Goal: Check status: Check status

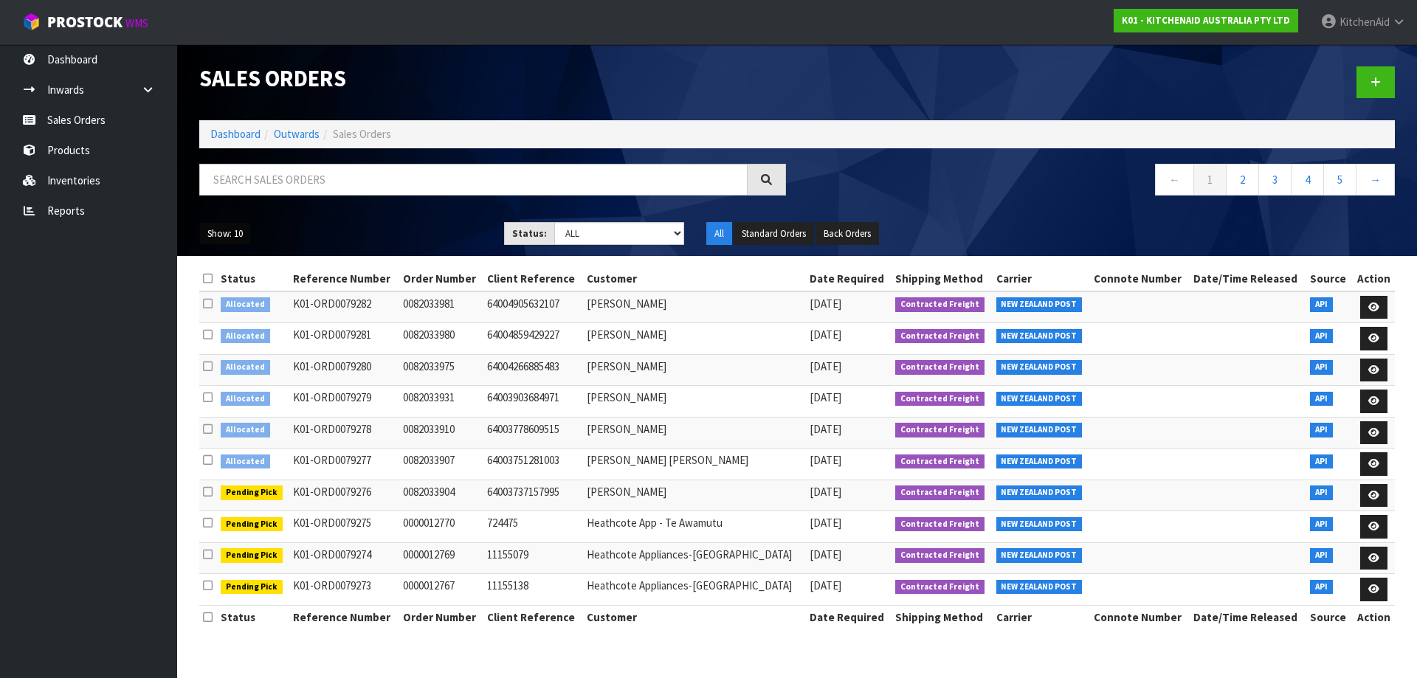
click at [235, 233] on button "Show: 10" at bounding box center [225, 234] width 52 height 24
click at [225, 308] on link "25" at bounding box center [258, 301] width 117 height 20
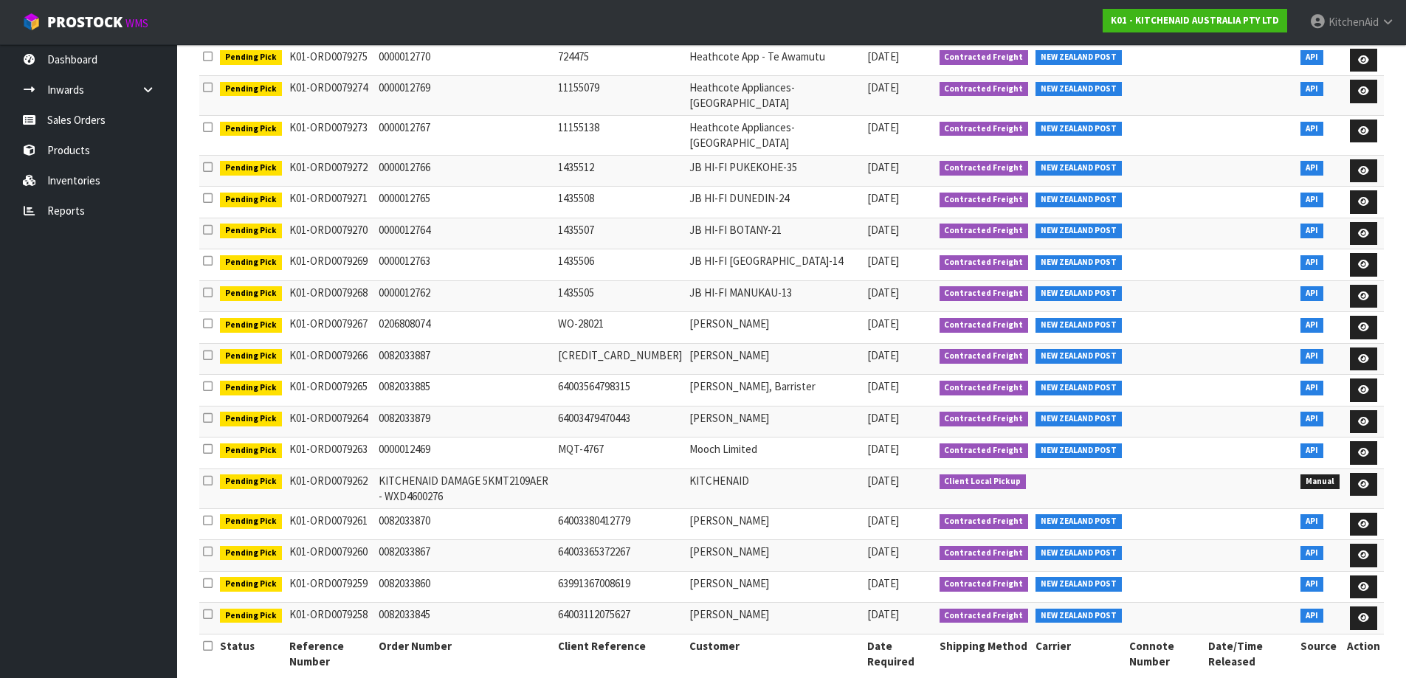
scroll to position [504, 0]
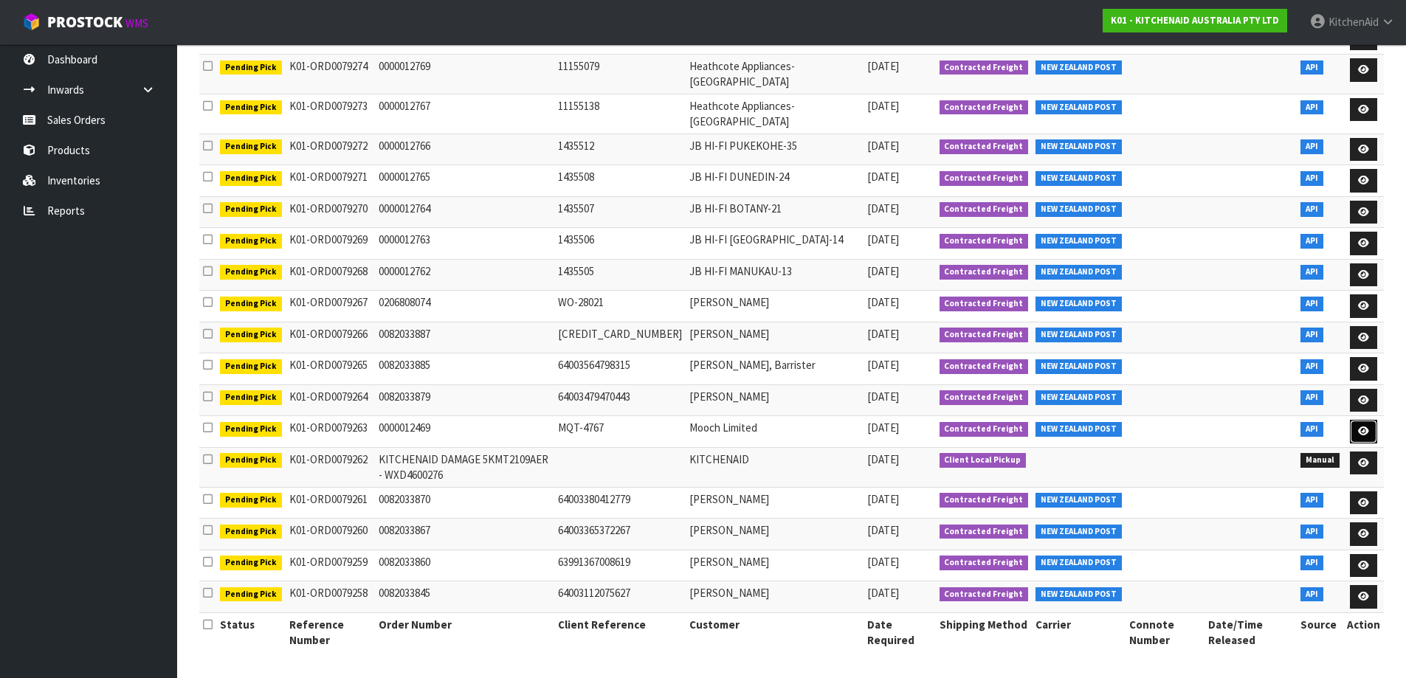
click at [1366, 431] on icon at bounding box center [1363, 432] width 11 height 10
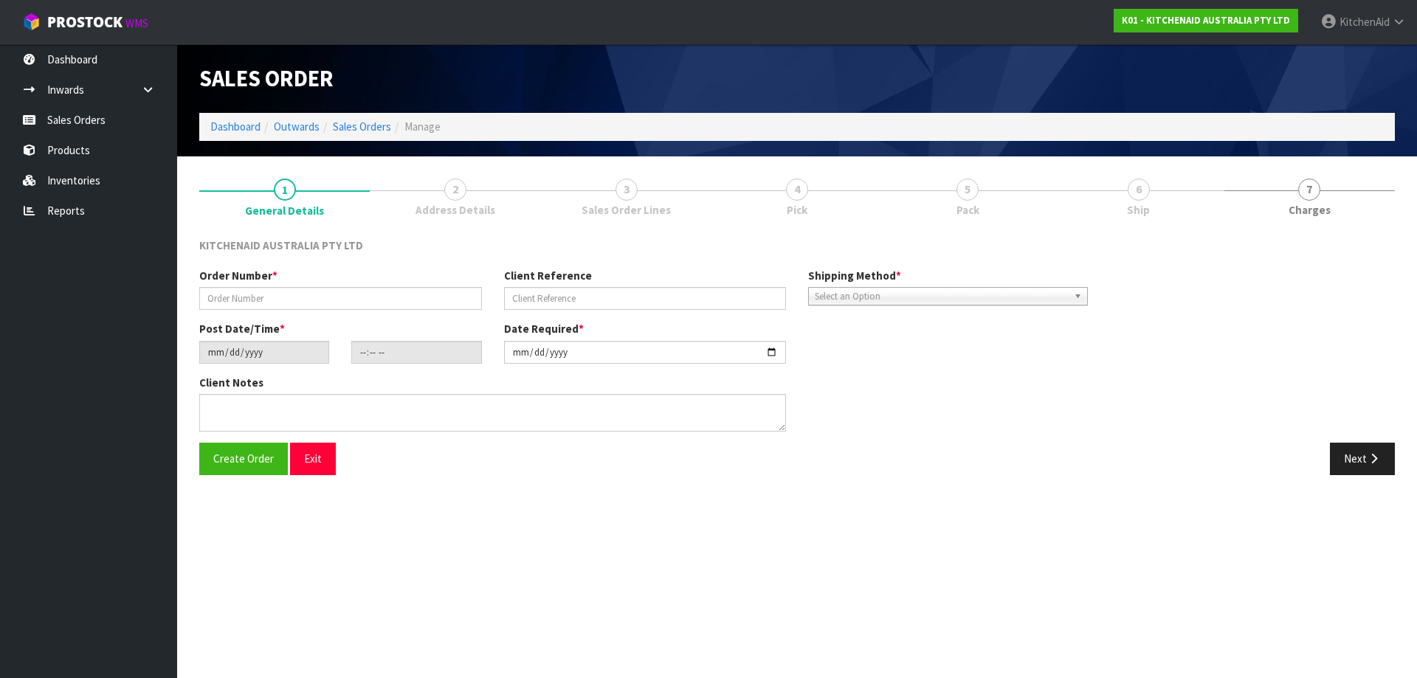
type input "0000012469"
type input "MQT-4767"
type input "[DATE]"
type input "17:33:00.000"
type input "[DATE]"
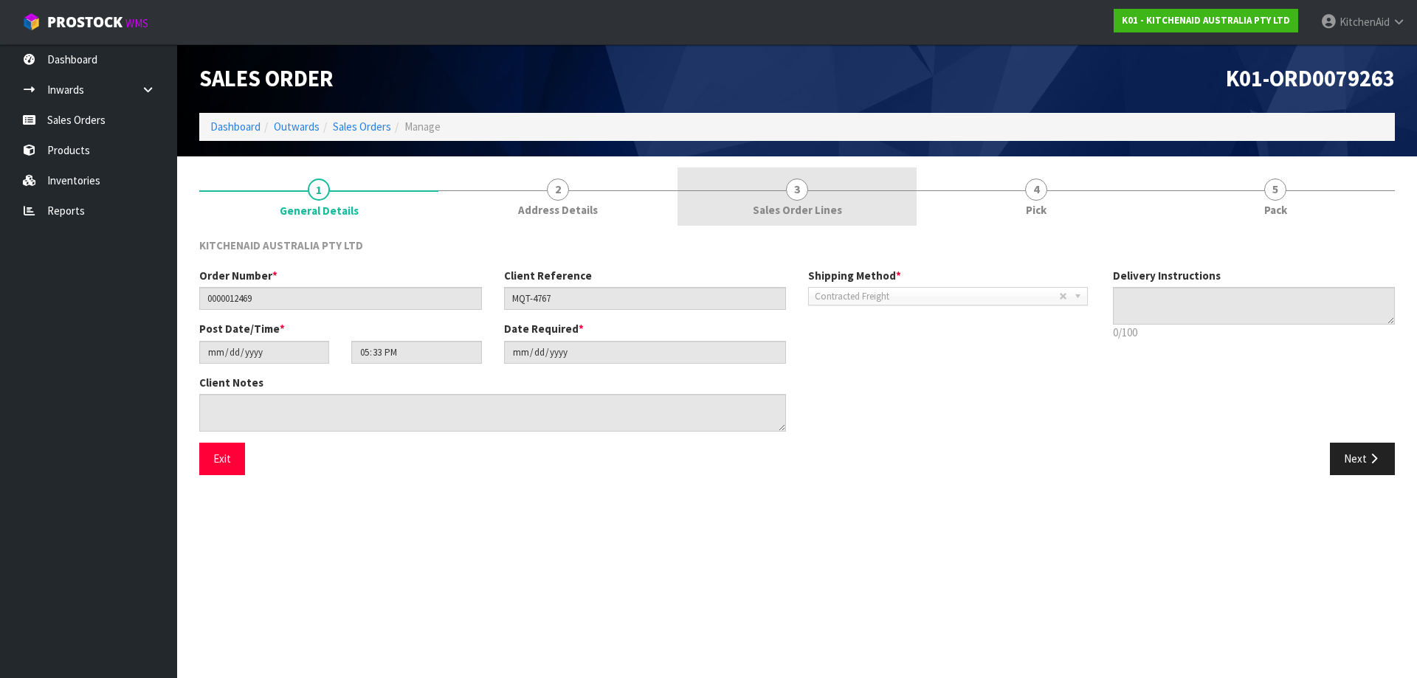
click at [811, 211] on span "Sales Order Lines" at bounding box center [797, 209] width 89 height 15
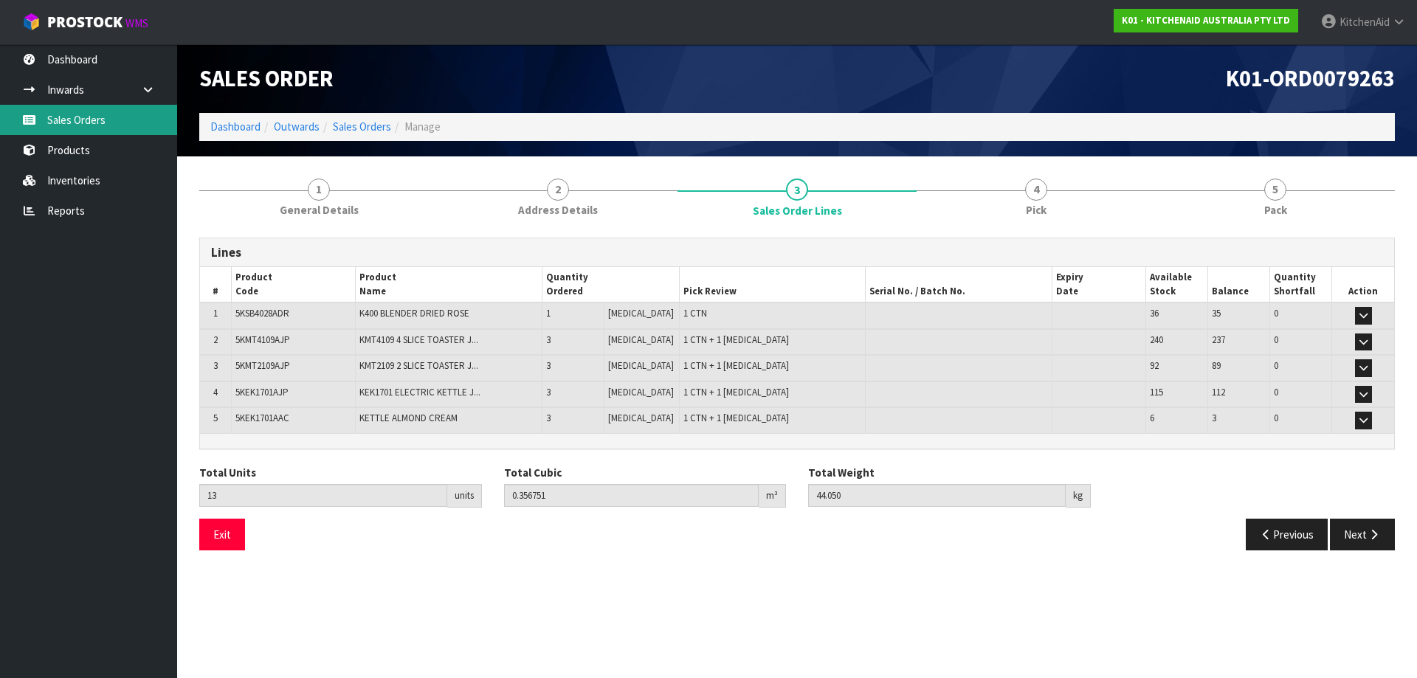
click at [94, 120] on link "Sales Orders" at bounding box center [88, 120] width 177 height 30
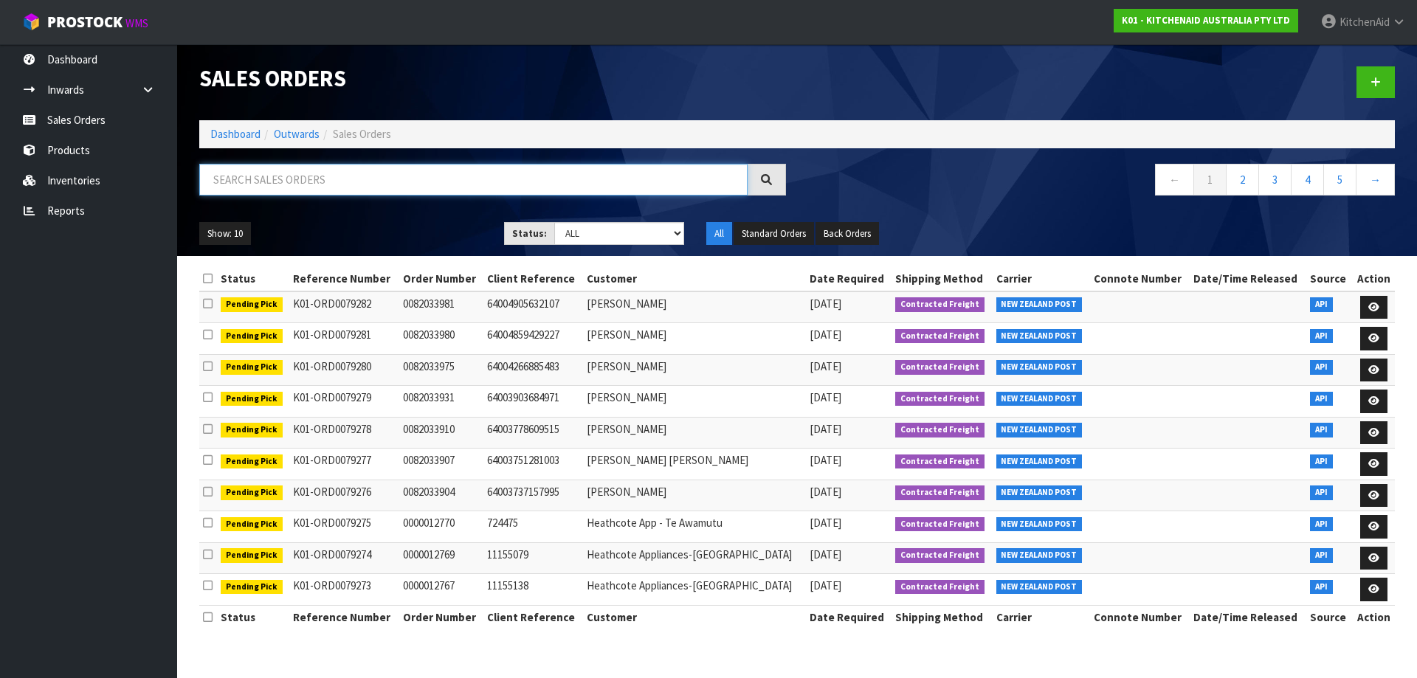
click at [422, 191] on input "text" at bounding box center [473, 180] width 548 height 32
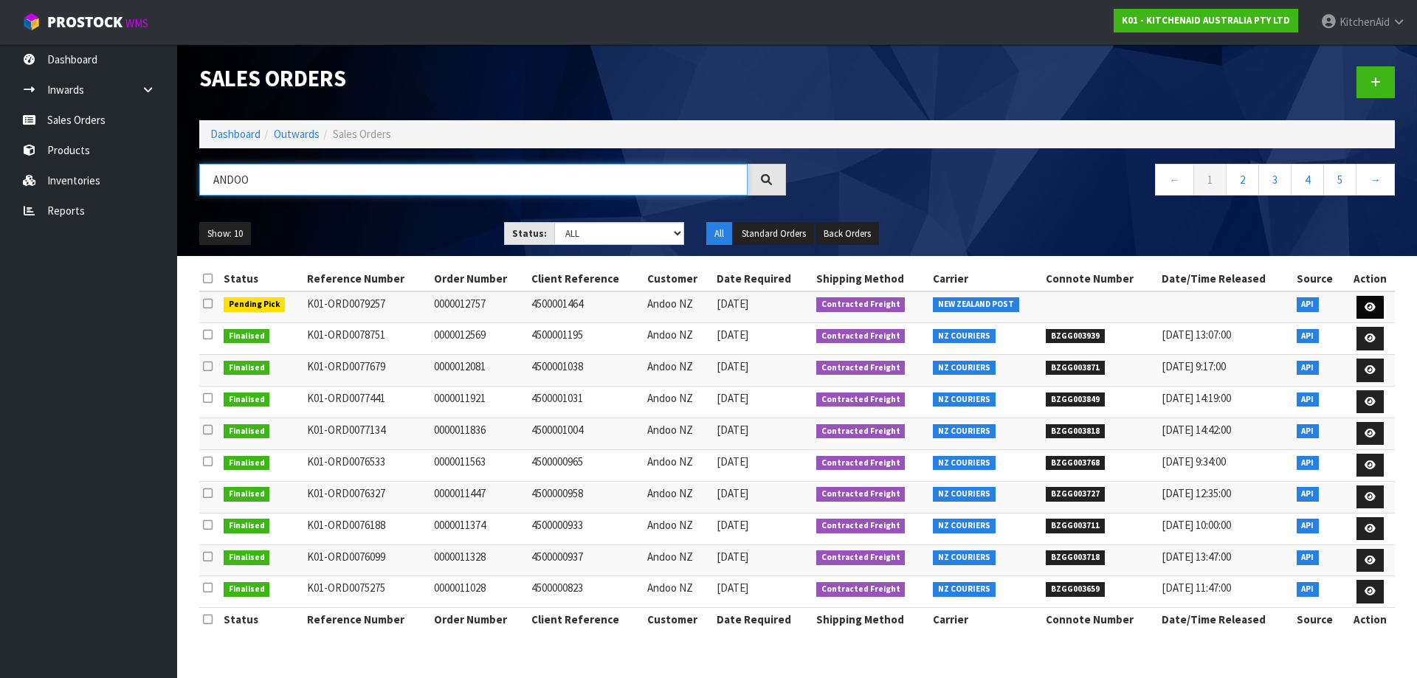
type input "ANDOO"
click at [1366, 311] on icon at bounding box center [1369, 308] width 11 height 10
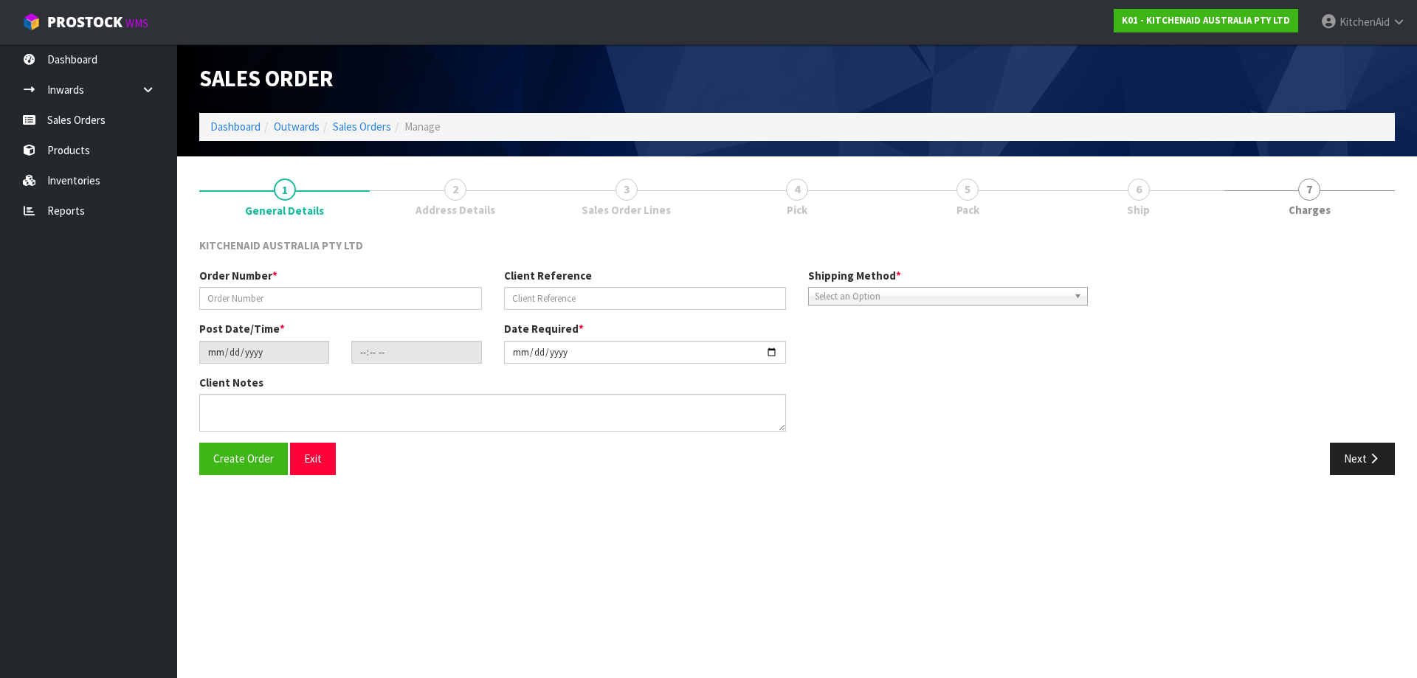
type input "0000012757"
type input "4500001464"
type input "[DATE]"
type input "15:32:58.000"
type input "[DATE]"
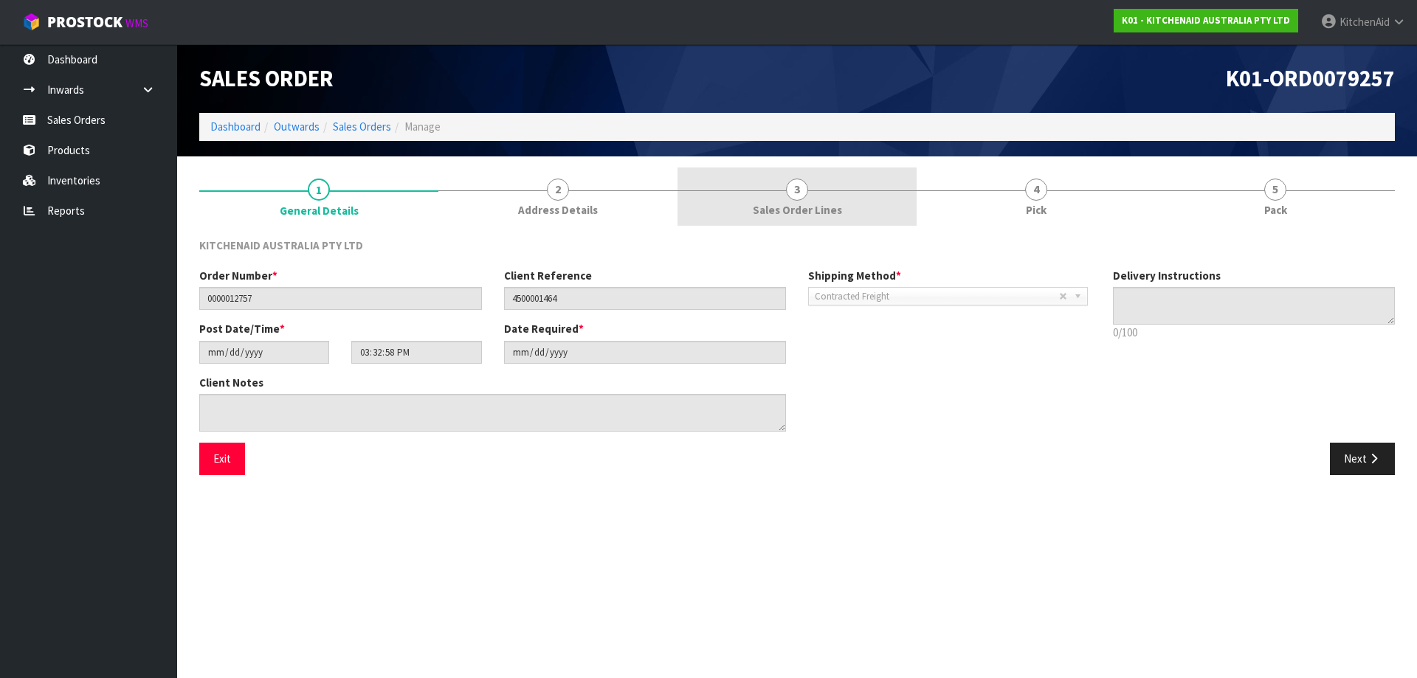
click at [805, 208] on span "Sales Order Lines" at bounding box center [797, 209] width 89 height 15
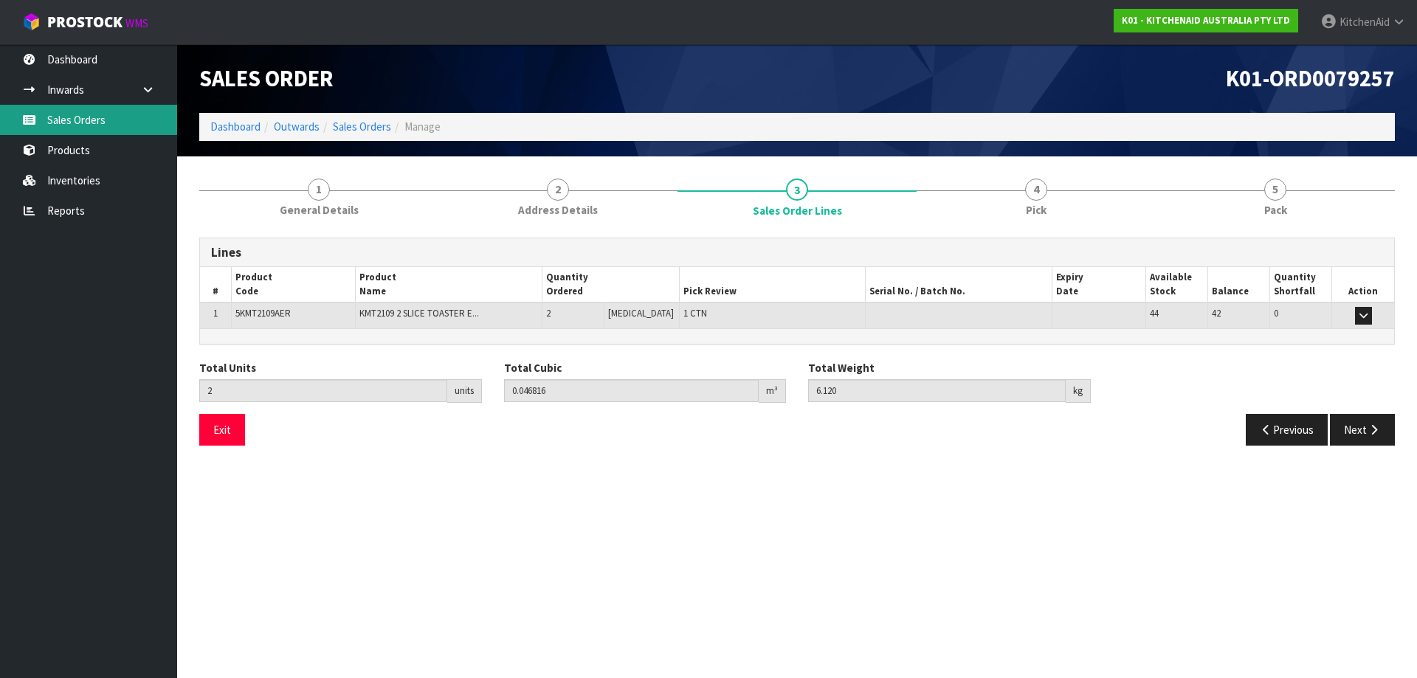
click at [81, 113] on link "Sales Orders" at bounding box center [88, 120] width 177 height 30
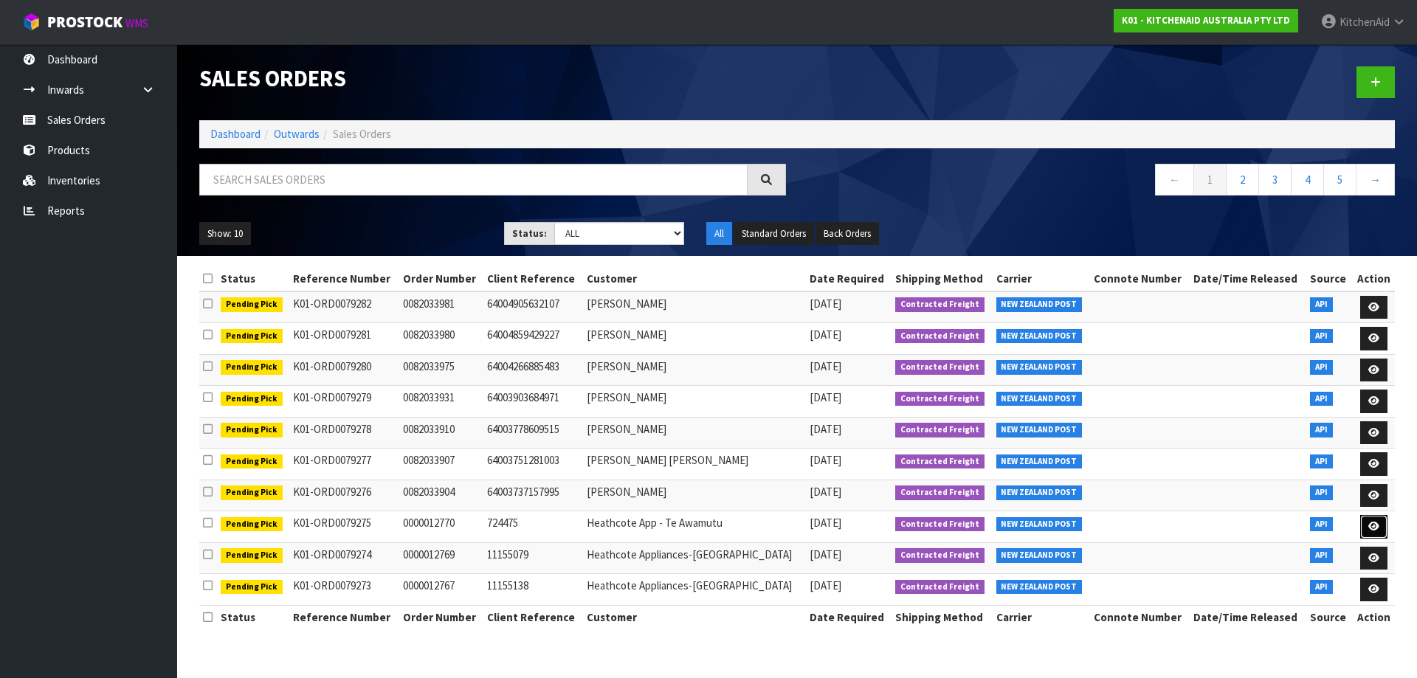
click at [1371, 536] on link at bounding box center [1373, 527] width 27 height 24
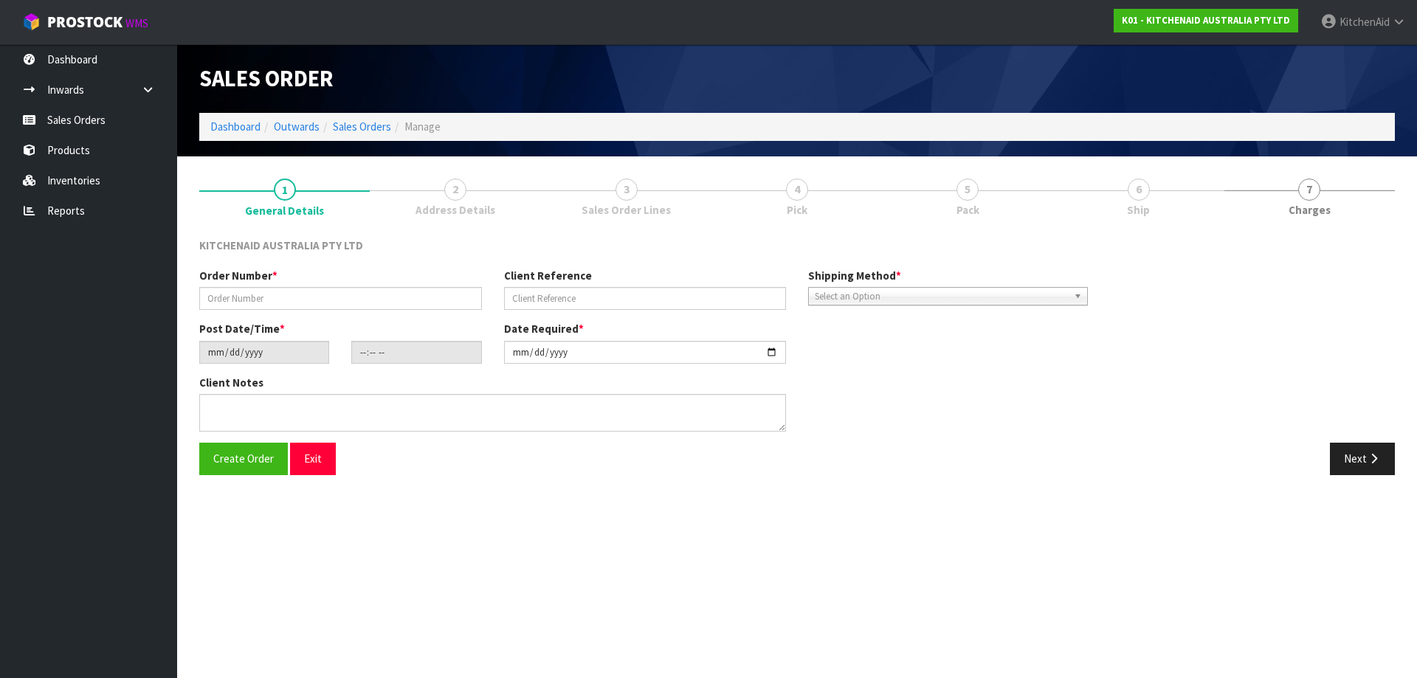
type input "0000012770"
type input "724475"
type input "[DATE]"
type input "19:33:10.000"
type input "[DATE]"
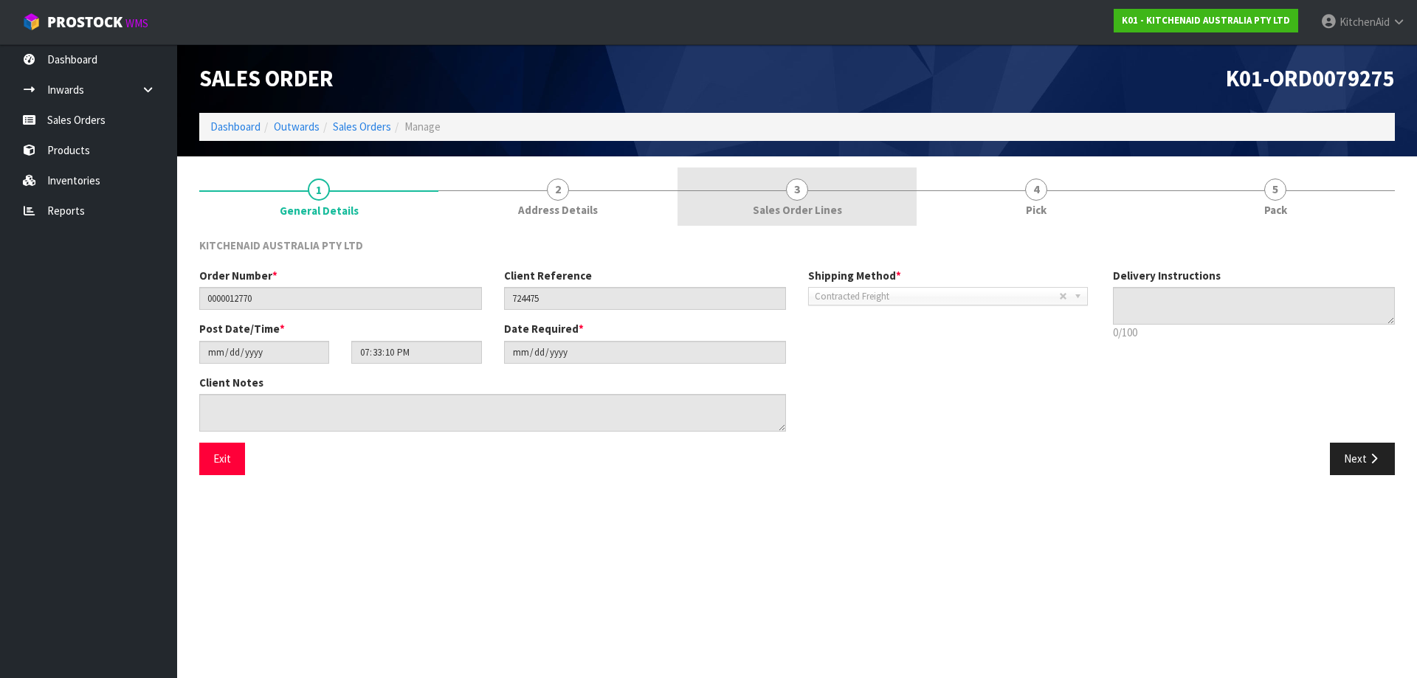
click at [821, 204] on span "Sales Order Lines" at bounding box center [797, 209] width 89 height 15
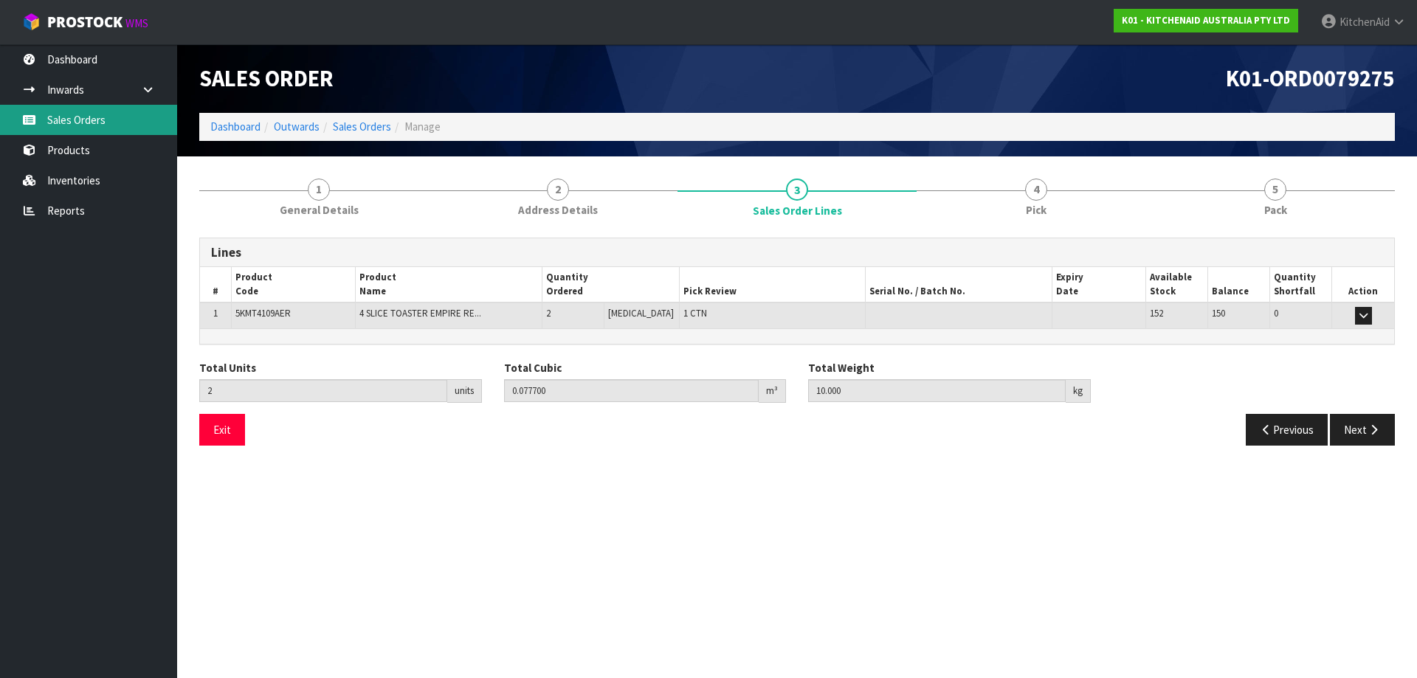
click at [58, 122] on link "Sales Orders" at bounding box center [88, 120] width 177 height 30
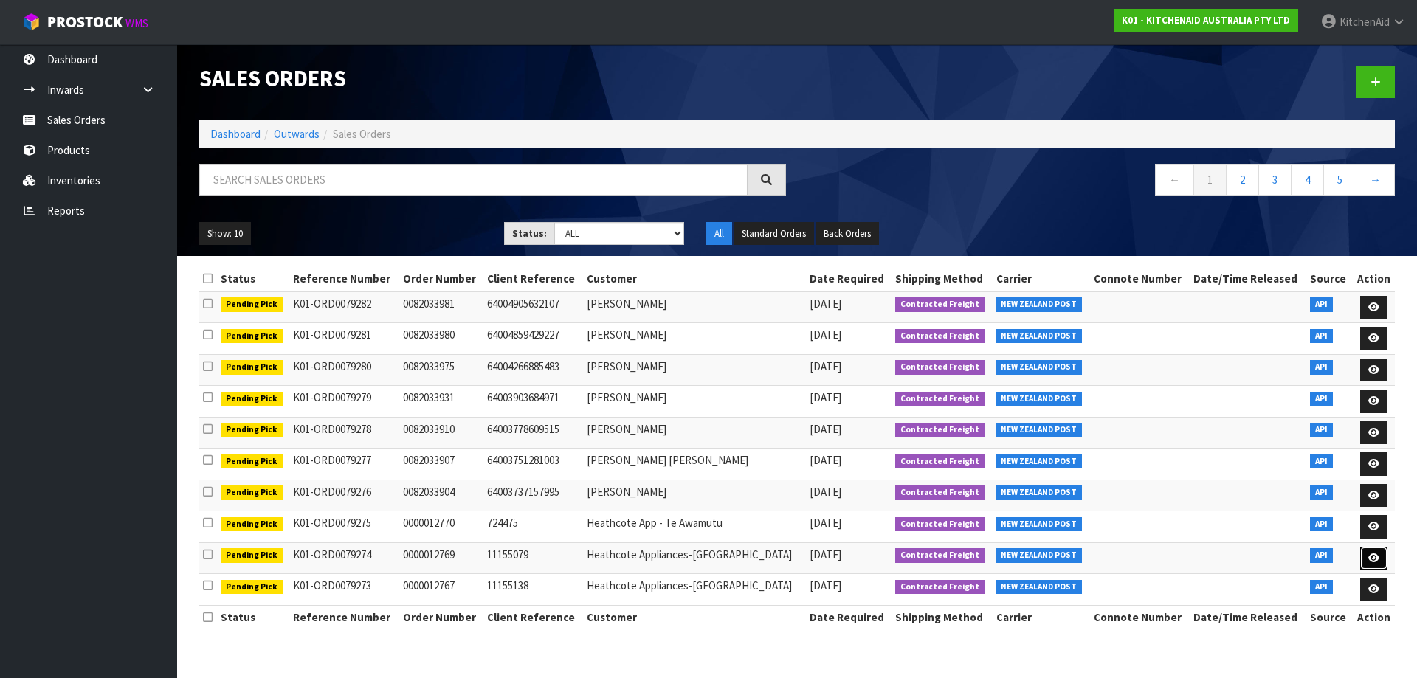
click at [1366, 557] on link at bounding box center [1373, 559] width 27 height 24
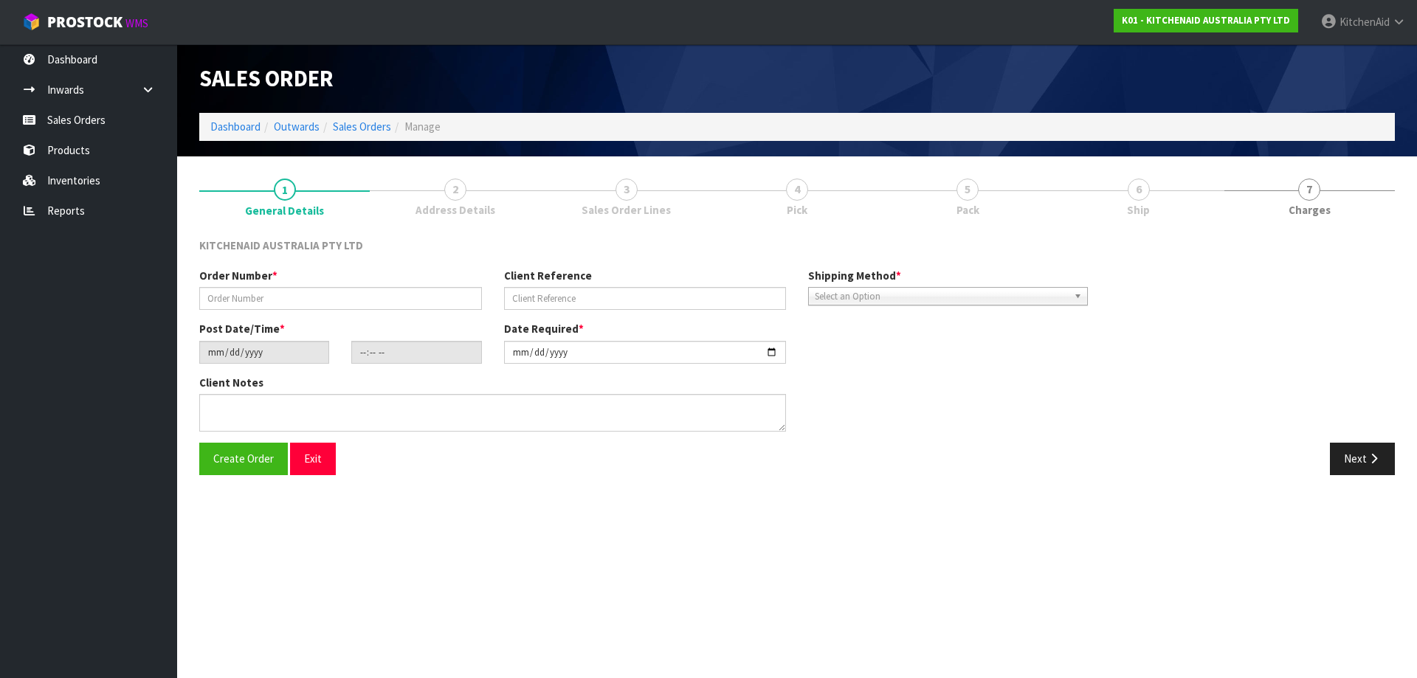
type input "0000012769"
type input "11155079"
type input "[DATE]"
type input "19:33:08.000"
type input "[DATE]"
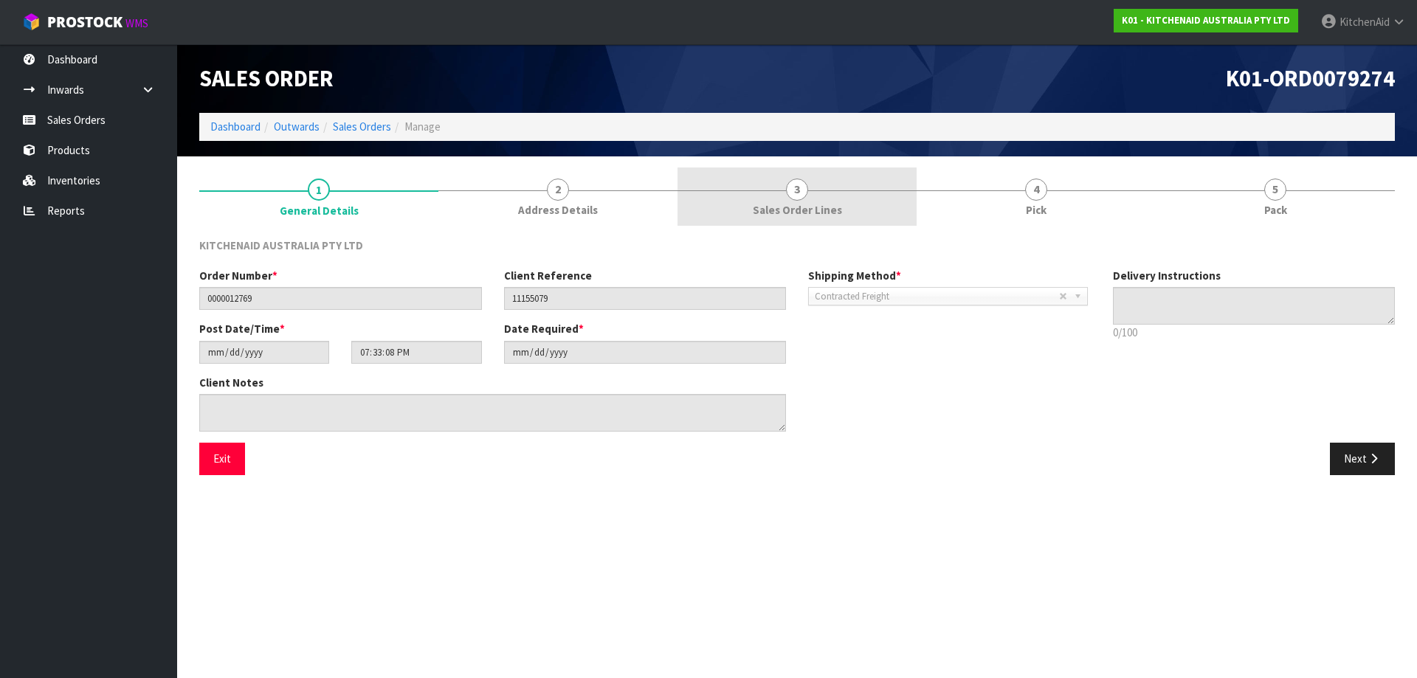
click at [818, 184] on link "3 Sales Order Lines" at bounding box center [796, 197] width 239 height 58
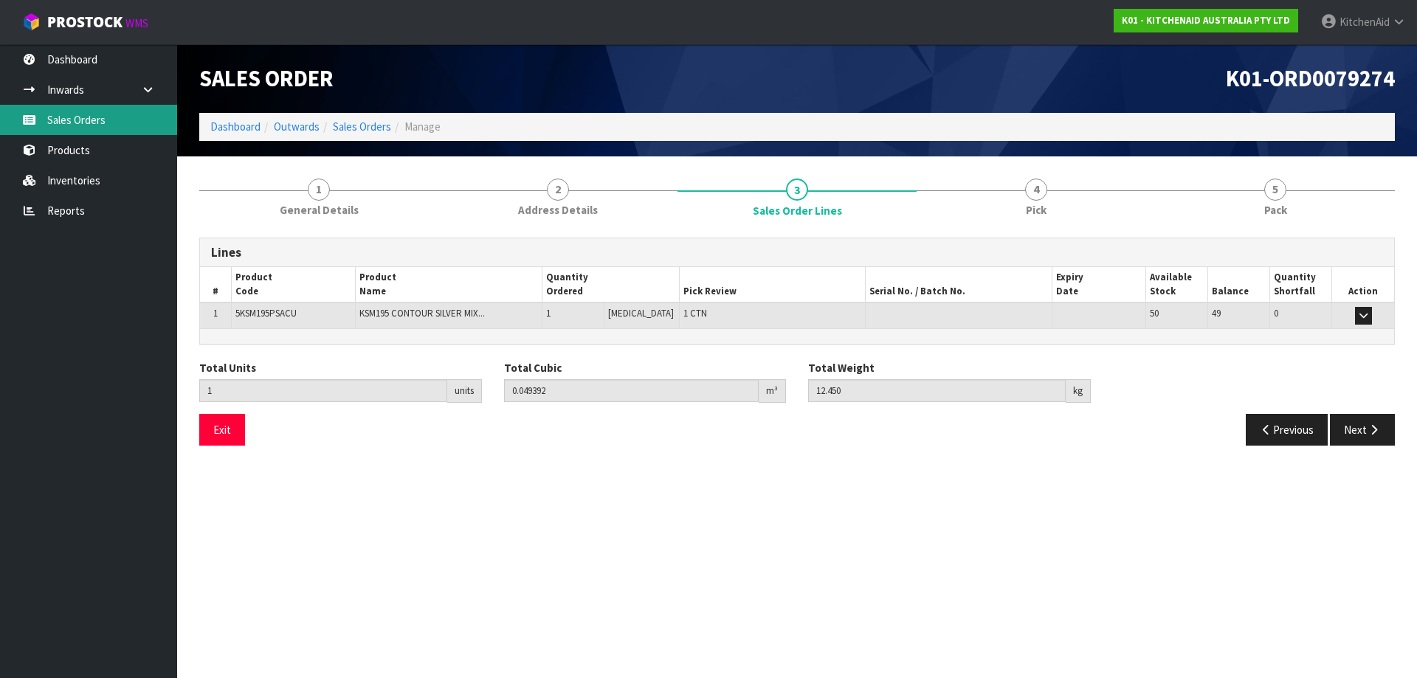
click at [66, 120] on link "Sales Orders" at bounding box center [88, 120] width 177 height 30
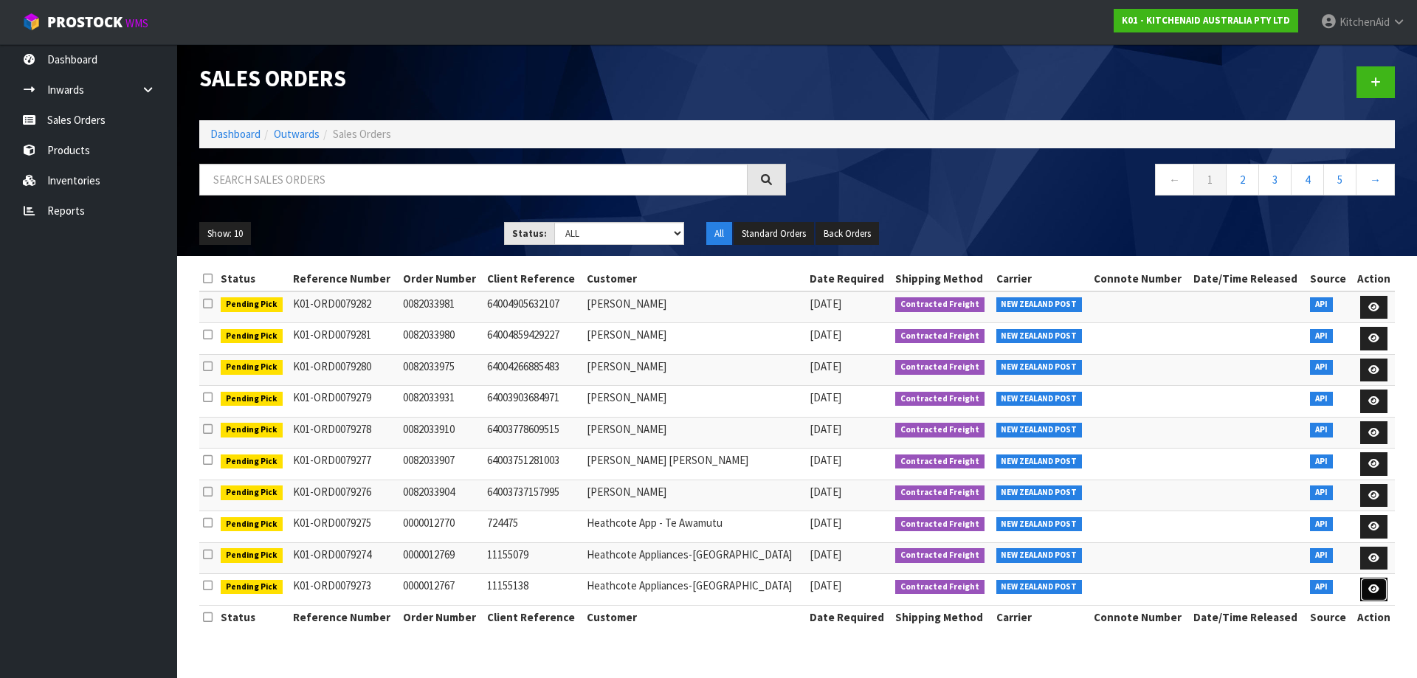
click at [1375, 591] on icon at bounding box center [1373, 589] width 11 height 10
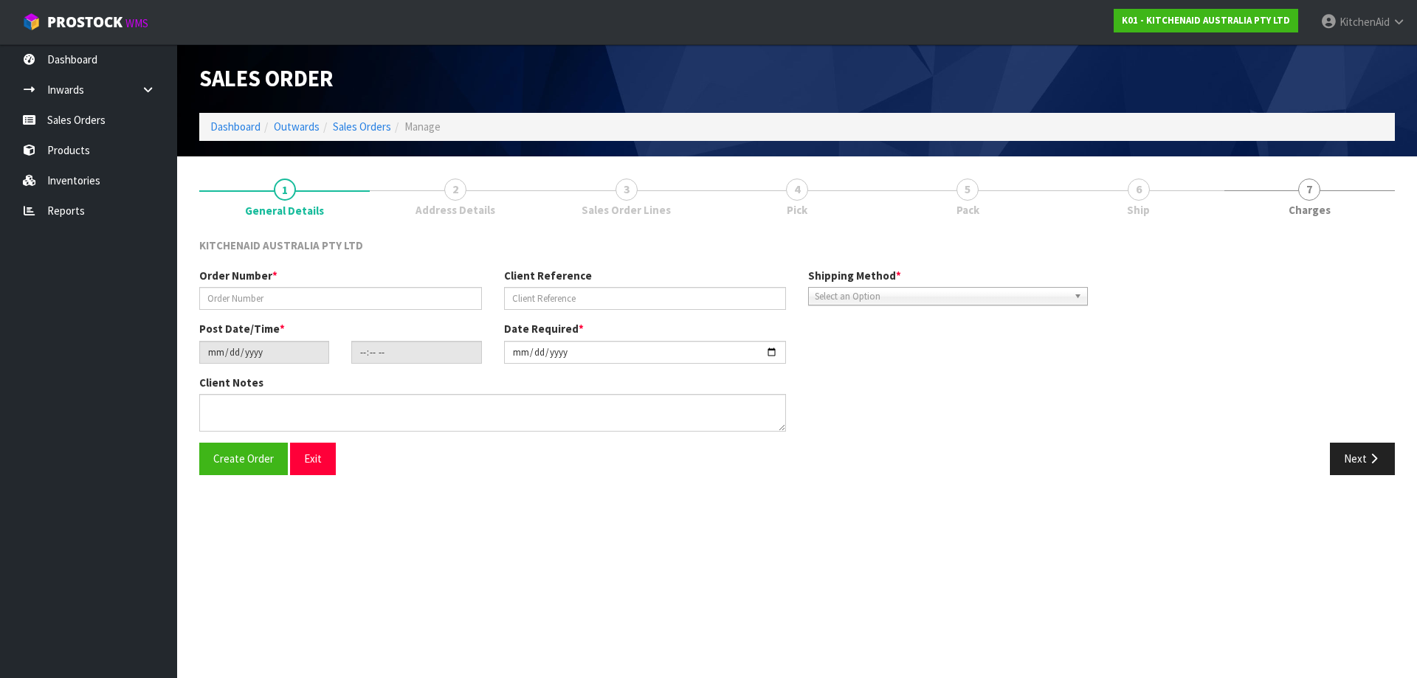
type input "0000012767"
type input "11155138"
type input "[DATE]"
type input "19:33:06.000"
type input "[DATE]"
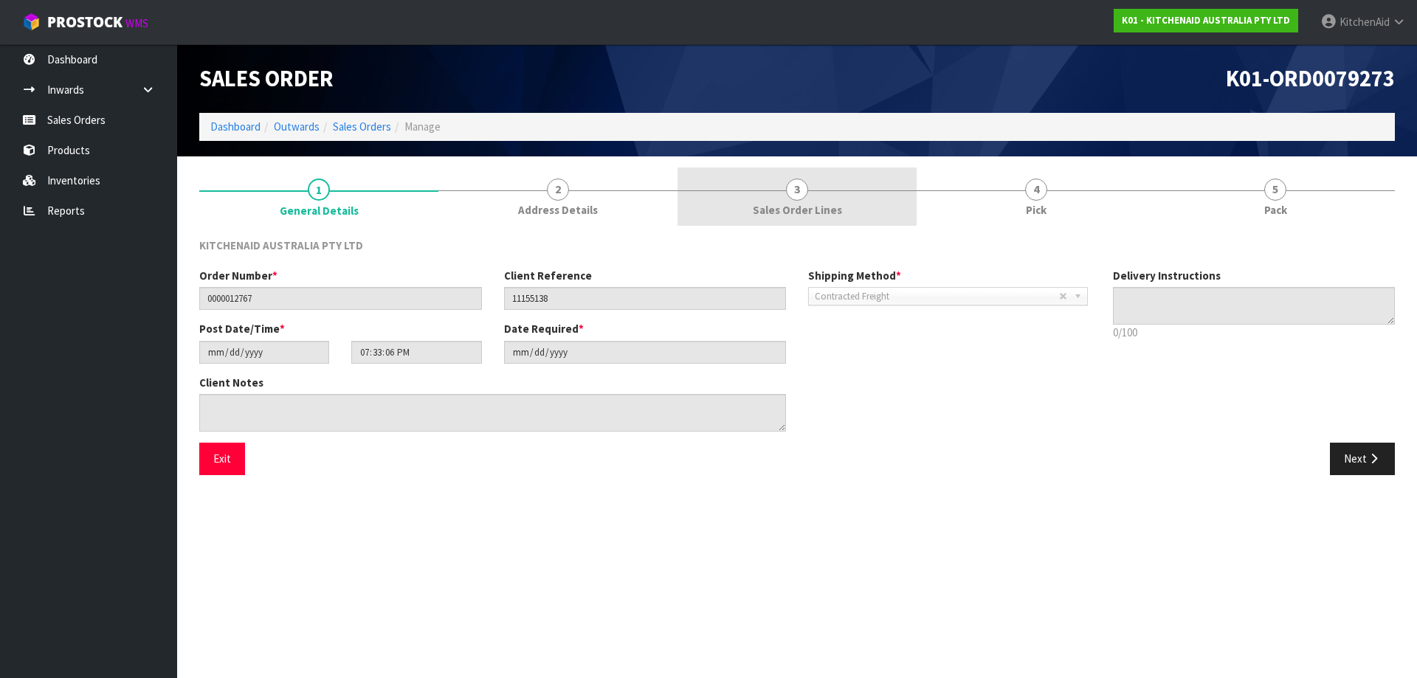
click at [784, 201] on link "3 Sales Order Lines" at bounding box center [796, 197] width 239 height 58
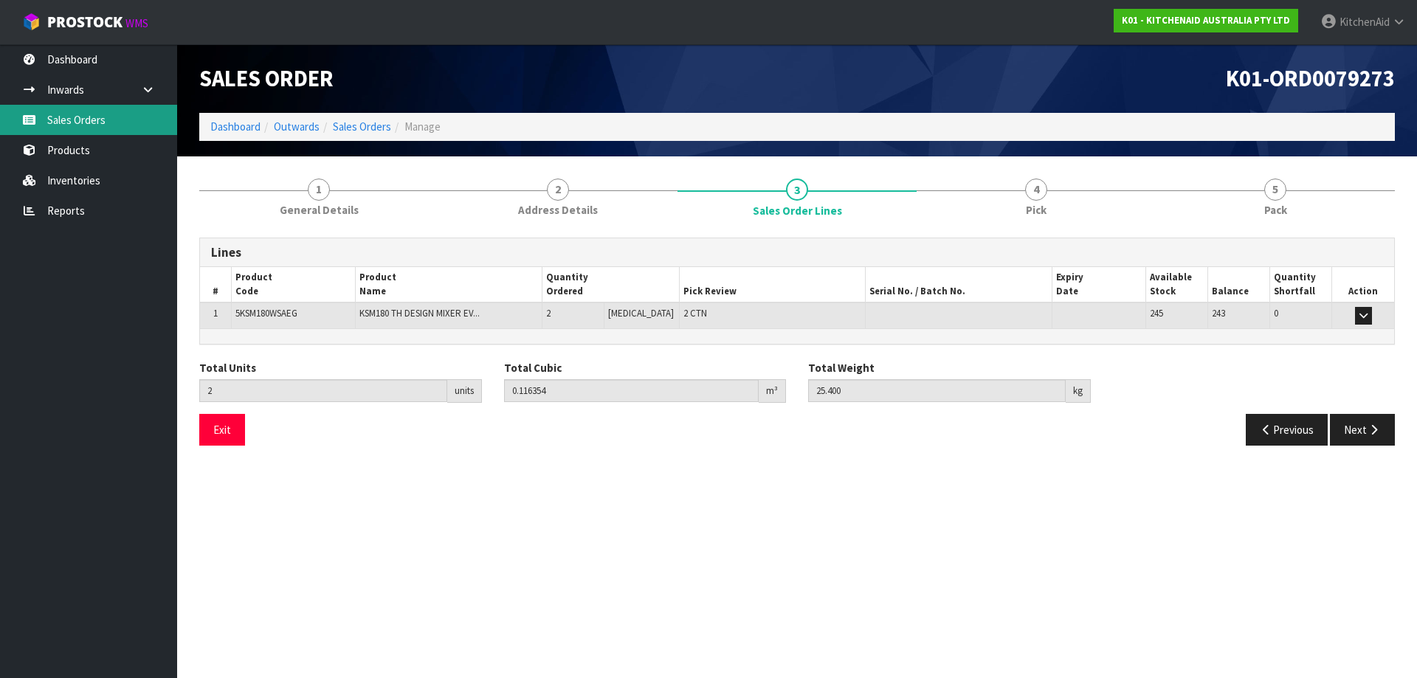
click at [78, 119] on link "Sales Orders" at bounding box center [88, 120] width 177 height 30
